Goal: Task Accomplishment & Management: Use online tool/utility

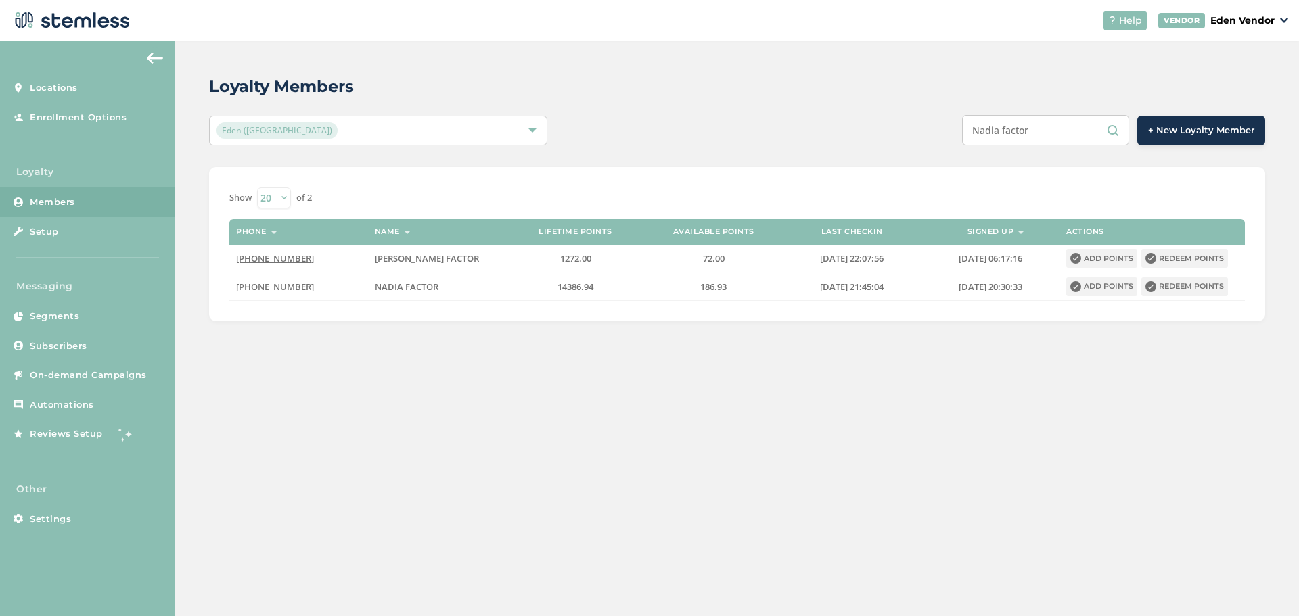
click at [1062, 132] on input "Nadia factor" at bounding box center [1045, 130] width 167 height 30
type input "N"
type input "[PERSON_NAME]"
click at [1164, 257] on button "Redeem points" at bounding box center [1184, 258] width 87 height 19
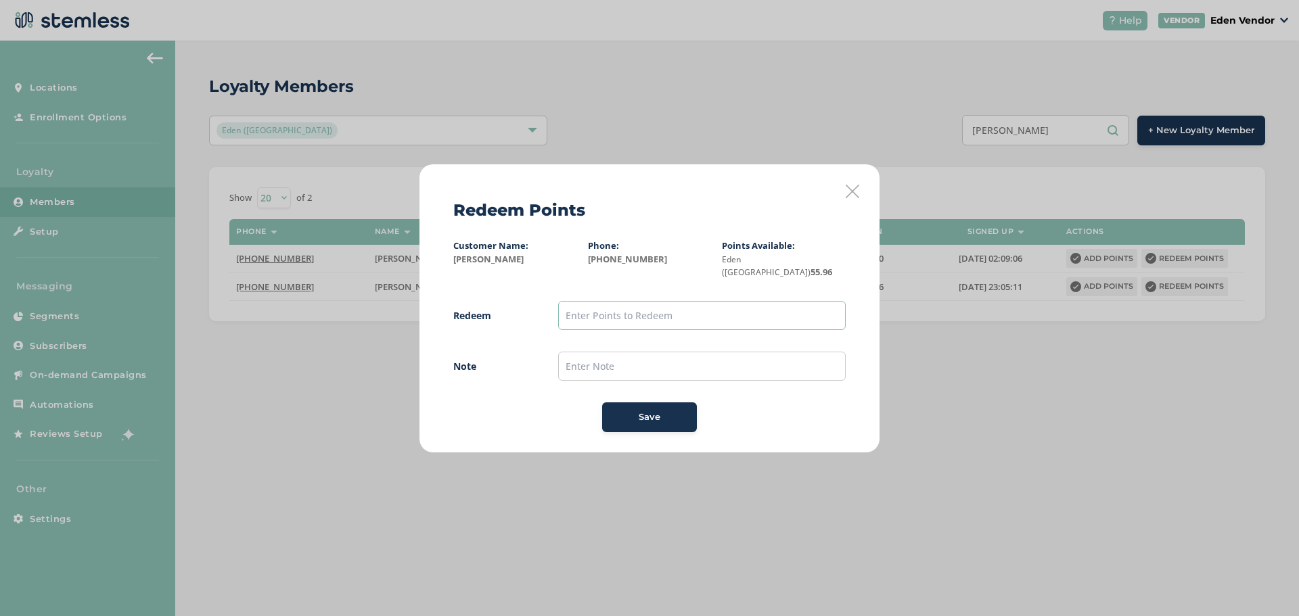
click at [766, 315] on input "text" at bounding box center [702, 315] width 288 height 29
type input "55"
click at [758, 367] on input "text" at bounding box center [702, 366] width 288 height 29
type input "6/17"
click at [648, 411] on span "Save" at bounding box center [650, 418] width 22 height 14
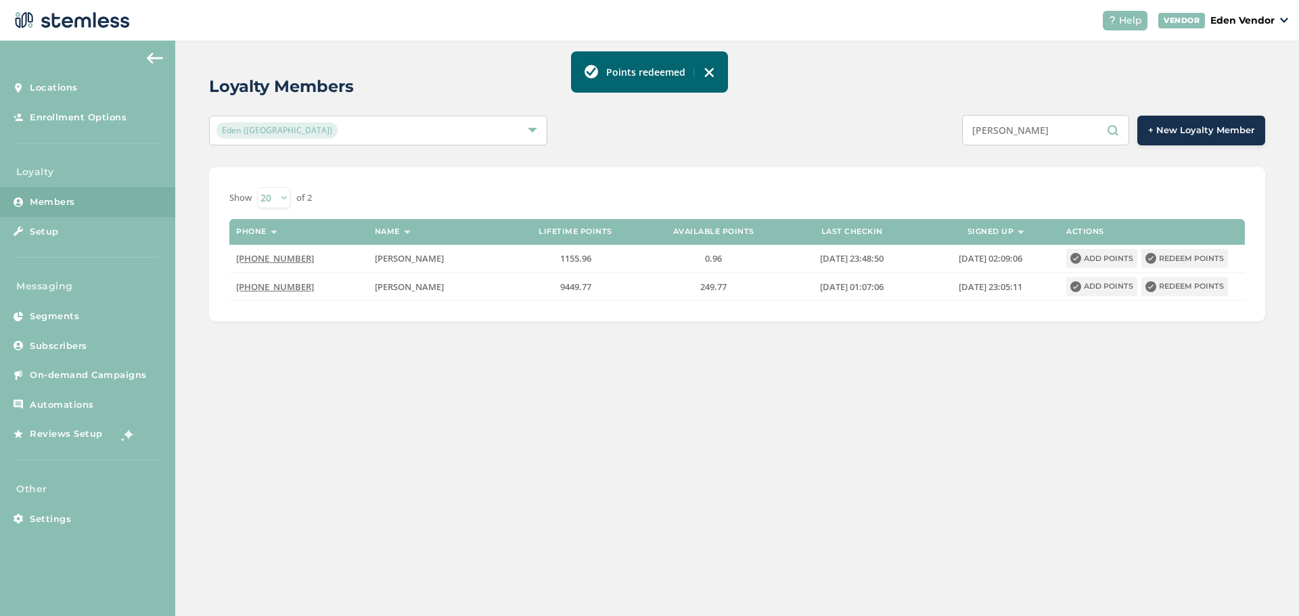
click at [1156, 282] on button "Redeem points" at bounding box center [1184, 286] width 87 height 19
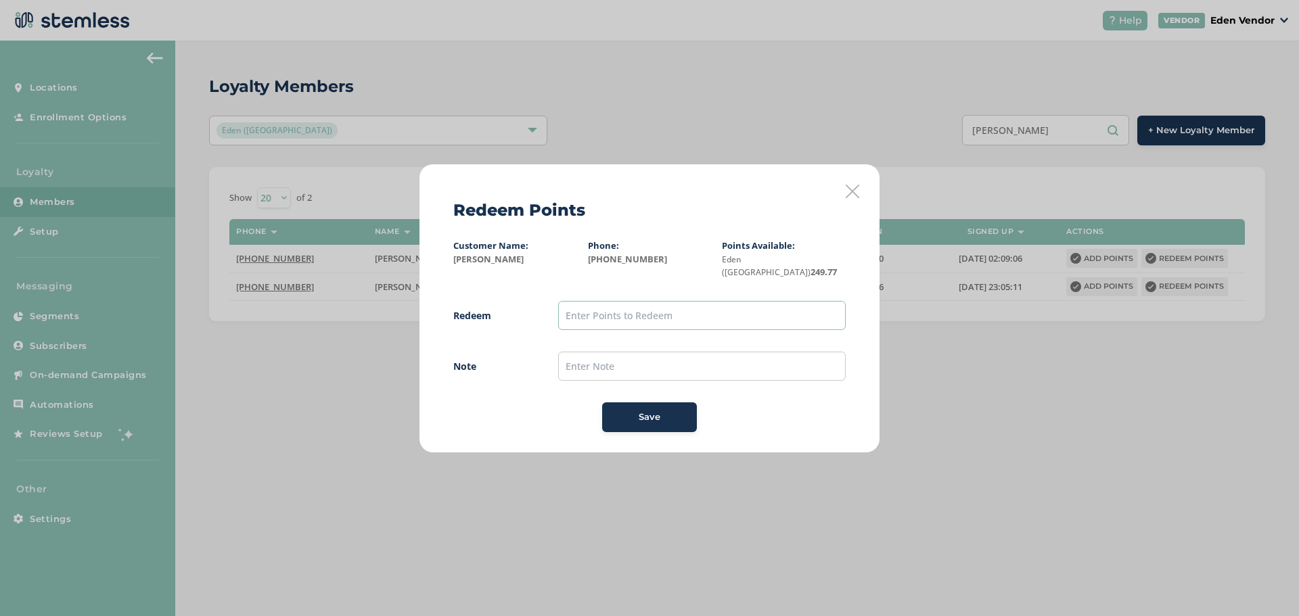
click at [734, 317] on input "text" at bounding box center [702, 315] width 288 height 29
type input "245"
click at [731, 375] on span "Redeem 245 Note Save" at bounding box center [649, 366] width 392 height 131
click at [729, 369] on input "text" at bounding box center [702, 366] width 288 height 29
type input "8/17"
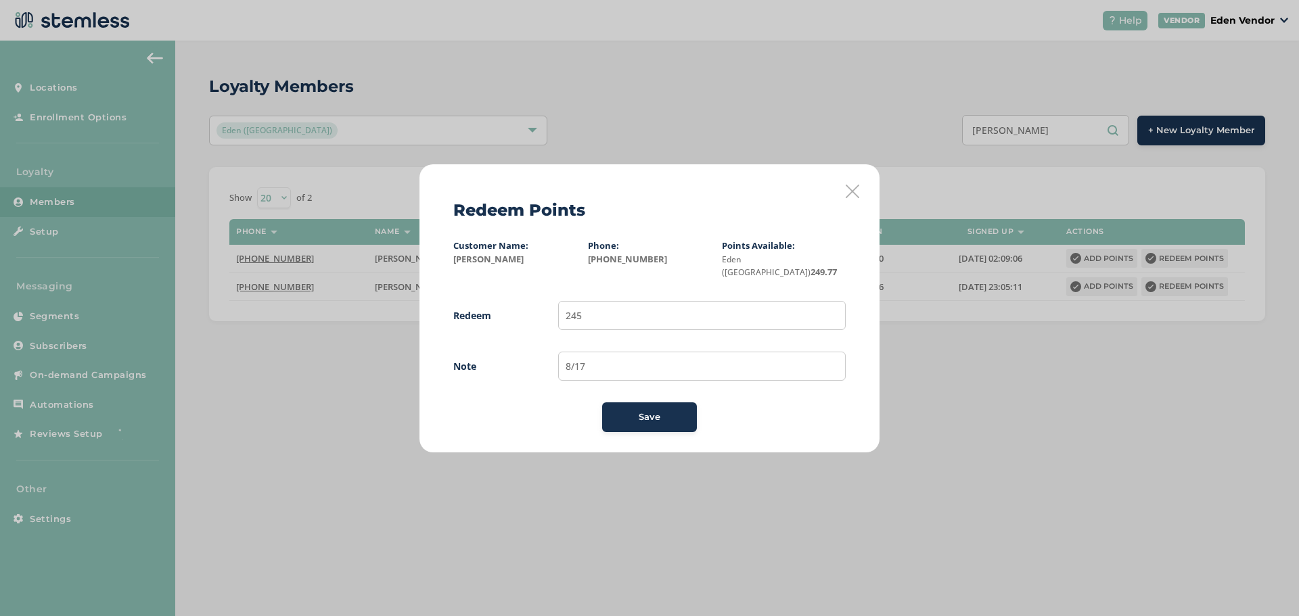
click at [613, 413] on div "Save" at bounding box center [649, 418] width 73 height 14
